Goal: Task Accomplishment & Management: Manage account settings

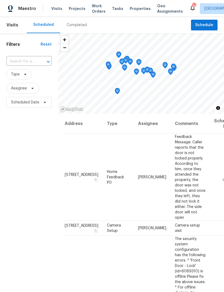
click at [0, 0] on icon at bounding box center [0, 0] width 0 height 0
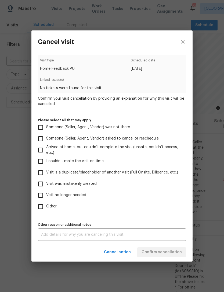
click at [44, 209] on input "Other" at bounding box center [40, 206] width 11 height 11
checkbox input "true"
click at [60, 234] on textarea at bounding box center [112, 234] width 142 height 4
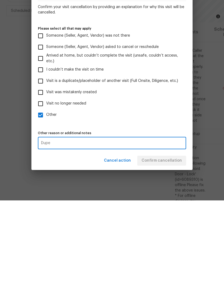
scroll to position [18, 0]
type textarea "Duplicate visit"
click at [123, 249] on span "Cancel action" at bounding box center [117, 252] width 27 height 7
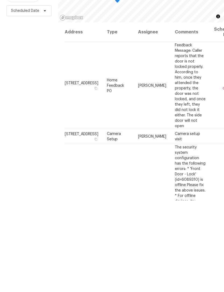
checkbox input "false"
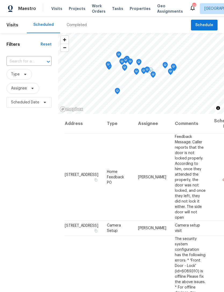
click at [0, 0] on icon at bounding box center [0, 0] width 0 height 0
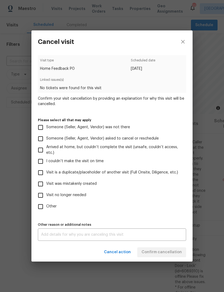
click at [43, 208] on input "Other" at bounding box center [40, 206] width 11 height 11
checkbox input "true"
click at [60, 236] on textarea at bounding box center [112, 234] width 142 height 4
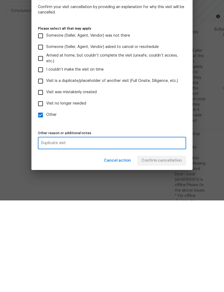
type textarea "Duplicate visit"
click at [41, 189] on input "Visit no longer needed" at bounding box center [40, 194] width 11 height 11
checkbox input "true"
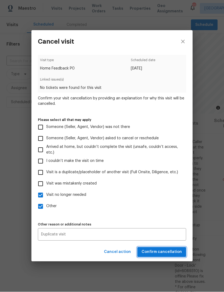
click at [172, 253] on span "Confirm cancellation" at bounding box center [162, 252] width 40 height 7
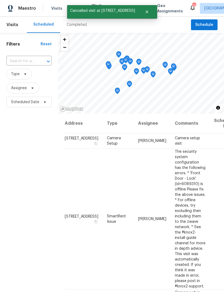
scroll to position [0, 0]
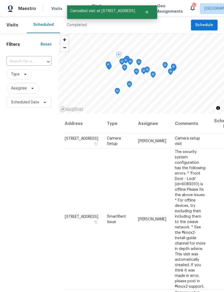
click at [0, 0] on icon at bounding box center [0, 0] width 0 height 0
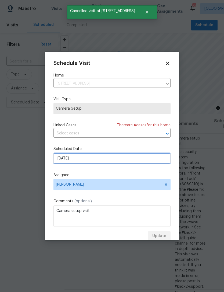
click at [87, 158] on input "9/19/2025" at bounding box center [112, 158] width 117 height 11
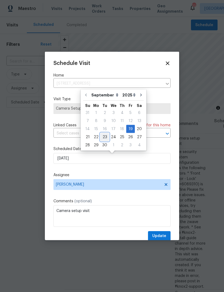
click at [106, 136] on div "23" at bounding box center [105, 137] width 9 height 8
type input "9/23/2025"
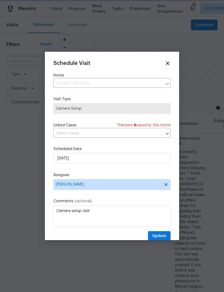
scroll to position [0, 0]
click at [164, 237] on span "Update" at bounding box center [160, 235] width 14 height 7
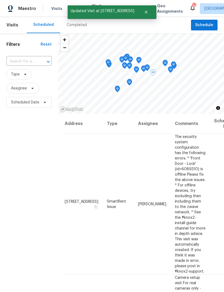
click at [0, 0] on span at bounding box center [0, 0] width 0 height 0
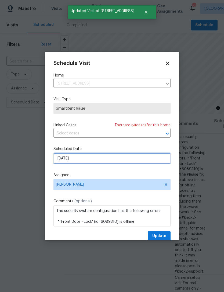
click at [93, 160] on input "9/19/2025" at bounding box center [112, 158] width 117 height 11
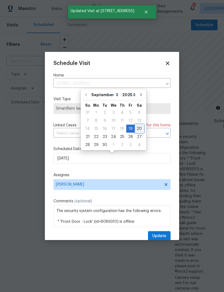
click at [141, 128] on div "20" at bounding box center [139, 129] width 9 height 8
type input "9/20/2025"
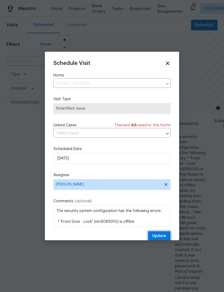
click at [162, 232] on button "Update" at bounding box center [159, 236] width 23 height 10
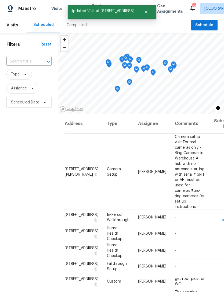
scroll to position [0, 0]
click at [0, 0] on icon at bounding box center [0, 0] width 0 height 0
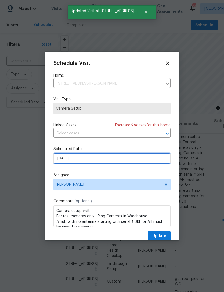
click at [94, 161] on input "9/19/2025" at bounding box center [112, 158] width 117 height 11
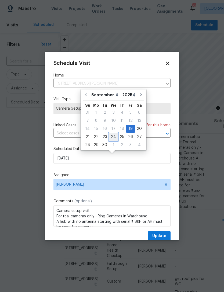
click at [114, 136] on div "24" at bounding box center [113, 137] width 9 height 8
type input "9/24/2025"
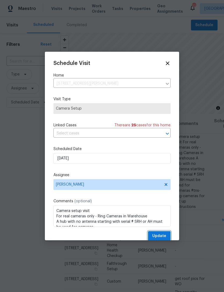
click at [164, 233] on button "Update" at bounding box center [159, 236] width 23 height 10
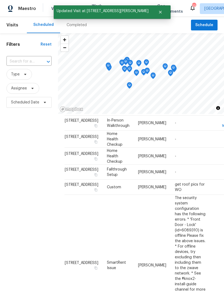
scroll to position [14, 0]
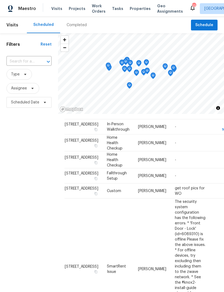
click at [0, 0] on icon at bounding box center [0, 0] width 0 height 0
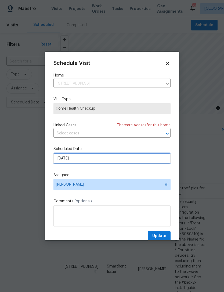
click at [90, 158] on input "9/19/2025" at bounding box center [112, 158] width 117 height 11
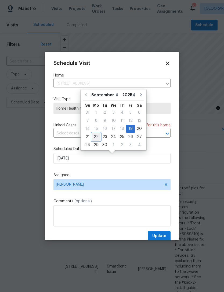
click at [97, 137] on div "22" at bounding box center [96, 137] width 9 height 8
type input "[DATE]"
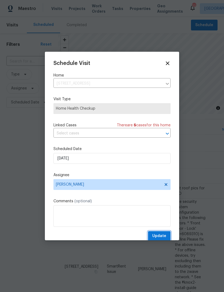
click at [163, 238] on span "Update" at bounding box center [160, 235] width 14 height 7
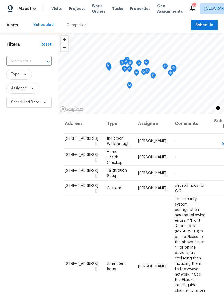
scroll to position [0, 0]
click at [0, 0] on icon at bounding box center [0, 0] width 0 height 0
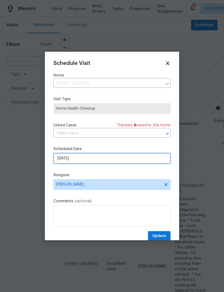
click at [81, 160] on input "9/19/2025" at bounding box center [112, 158] width 117 height 11
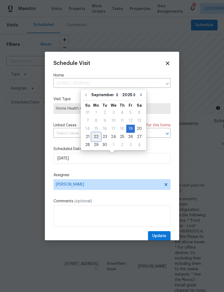
click at [96, 137] on div "22" at bounding box center [96, 137] width 9 height 8
type input "[DATE]"
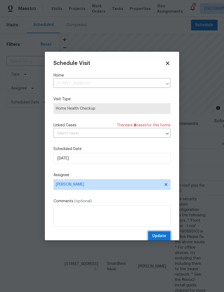
click at [164, 236] on span "Update" at bounding box center [160, 235] width 14 height 7
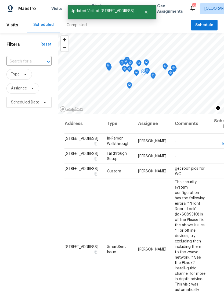
click at [0, 0] on icon at bounding box center [0, 0] width 0 height 0
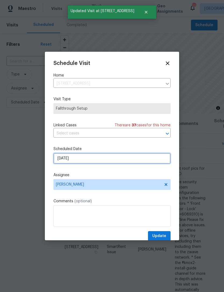
click at [87, 159] on input "9/19/2025" at bounding box center [112, 158] width 117 height 11
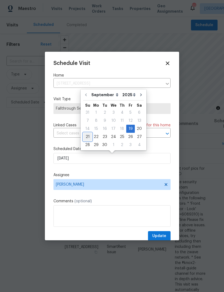
click at [88, 137] on div "21" at bounding box center [87, 137] width 9 height 8
type input "9/21/2025"
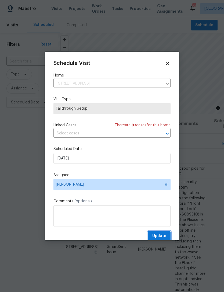
click at [164, 235] on span "Update" at bounding box center [160, 235] width 14 height 7
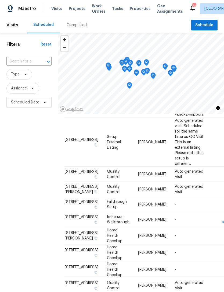
scroll to position [189, 0]
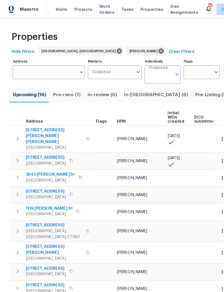
click at [60, 86] on span "Pre-reno (1)" at bounding box center [61, 88] width 25 height 8
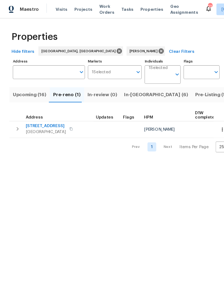
click at [31, 85] on span "Upcoming (16)" at bounding box center [27, 88] width 31 height 8
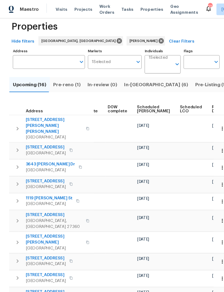
scroll to position [0, 135]
click at [196, 101] on span "Ready Date" at bounding box center [202, 101] width 12 height 8
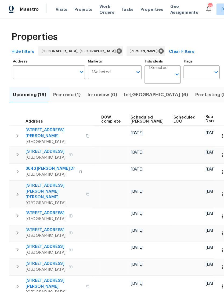
scroll to position [0, 141]
click at [203, 124] on icon "button" at bounding box center [205, 125] width 5 height 5
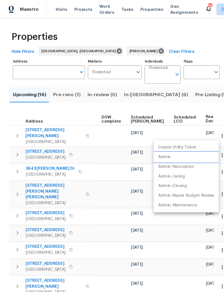
click at [152, 146] on p "Admin" at bounding box center [151, 145] width 11 height 6
click at [155, 119] on div at bounding box center [112, 146] width 224 height 292
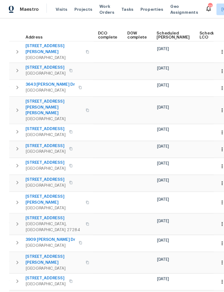
scroll to position [0, 123]
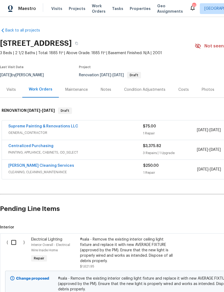
scroll to position [501, 0]
